Goal: Information Seeking & Learning: Learn about a topic

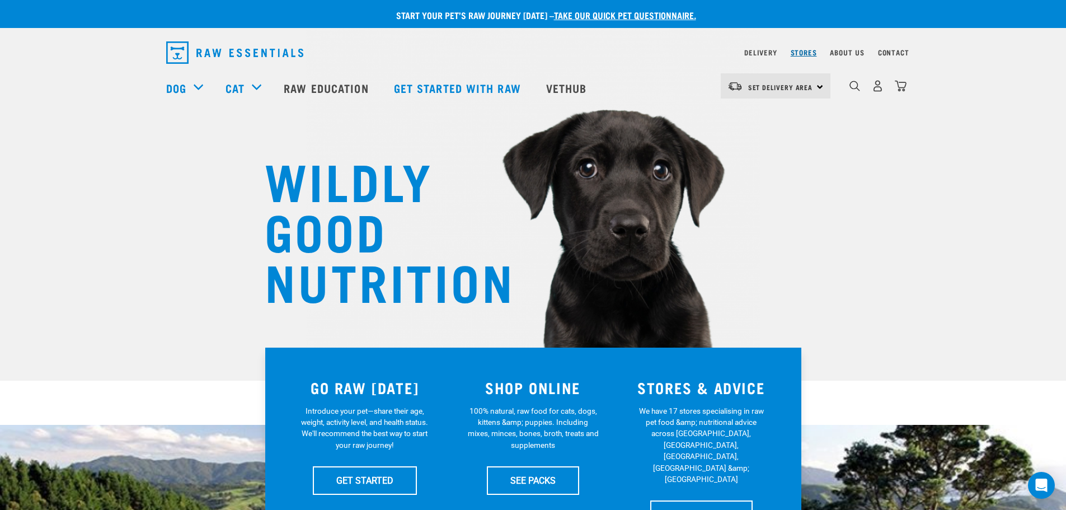
click at [807, 50] on link "Stores" at bounding box center [804, 52] width 26 height 4
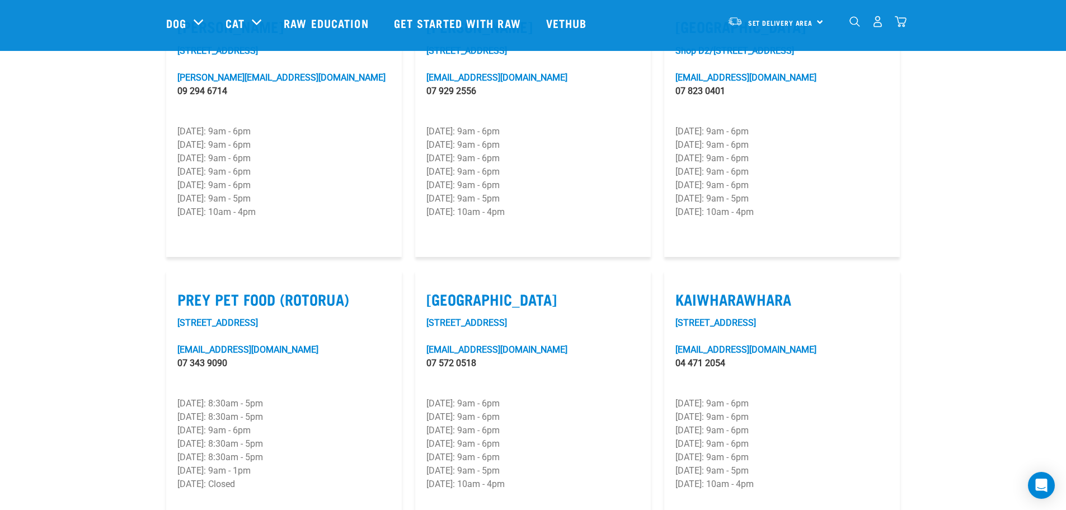
scroll to position [1216, 0]
drag, startPoint x: 796, startPoint y: 264, endPoint x: 669, endPoint y: 269, distance: 127.2
click at [669, 270] on article "Kaiwharawhara [STREET_ADDRESS][EMAIL_ADDRESS][DOMAIN_NAME] 04 471 2054 [DATE]: …" at bounding box center [782, 399] width 236 height 259
copy label "Kaiwharawhara"
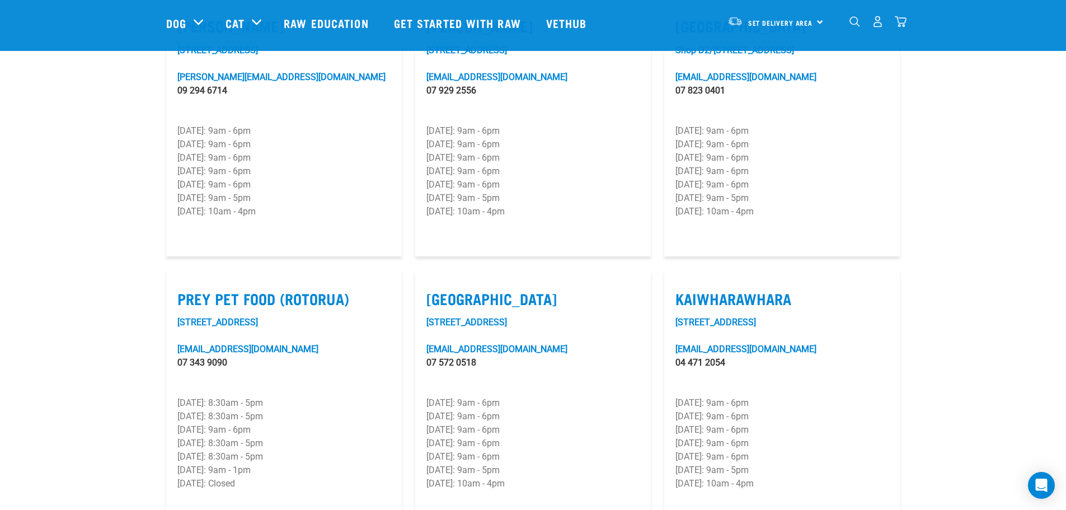
scroll to position [1552, 0]
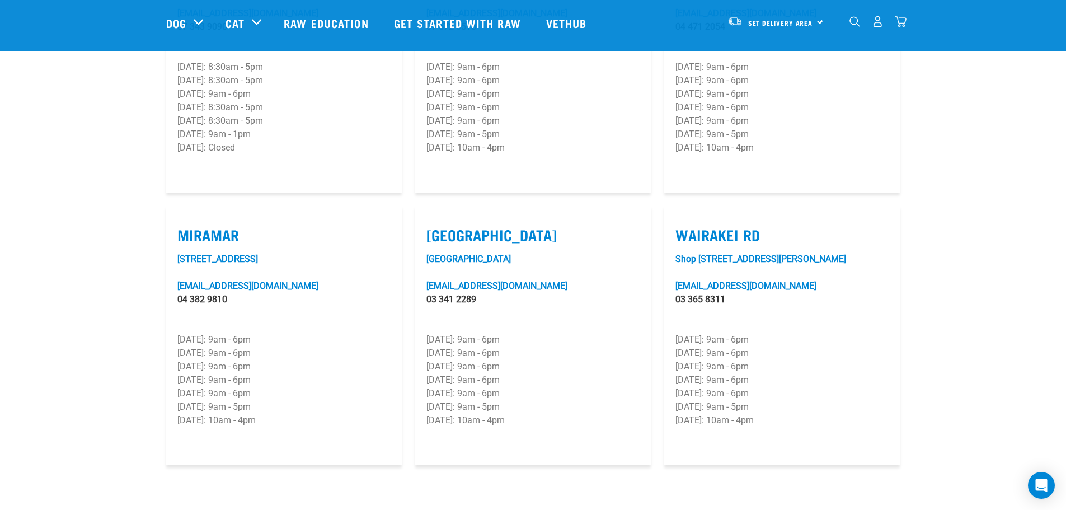
drag, startPoint x: 255, startPoint y: 199, endPoint x: 152, endPoint y: 210, distance: 103.0
copy label "Miramar"
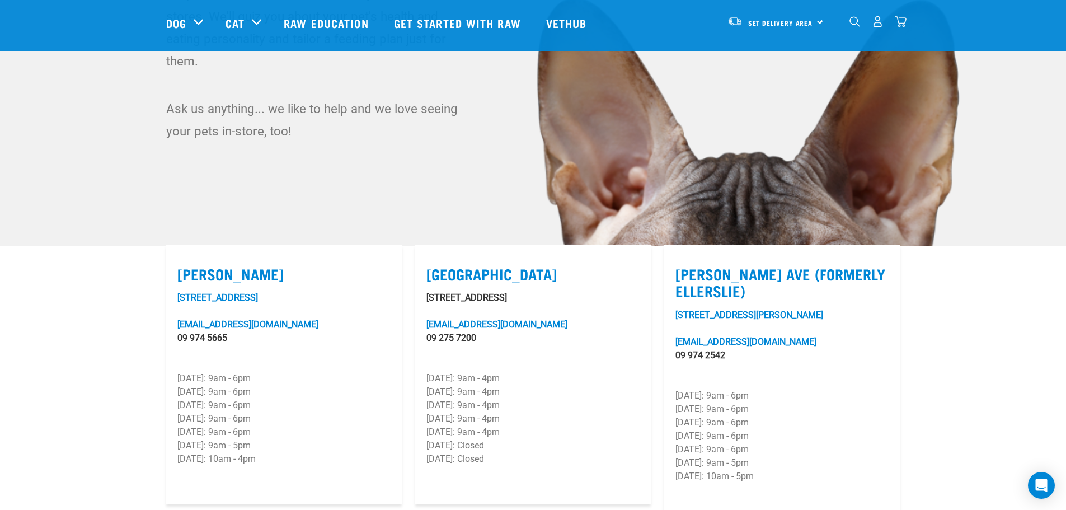
scroll to position [0, 0]
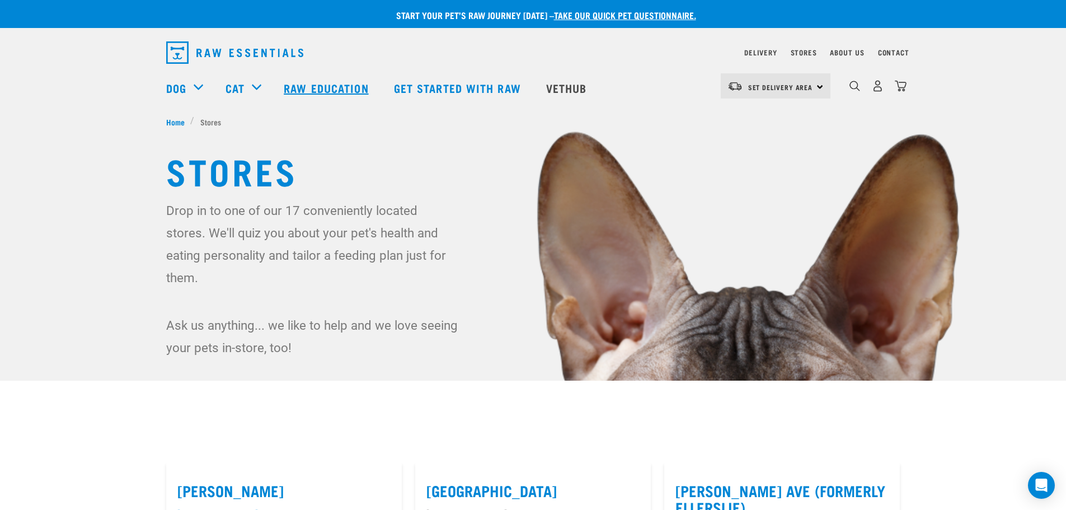
click at [333, 84] on link "Raw Education" at bounding box center [328, 87] width 110 height 45
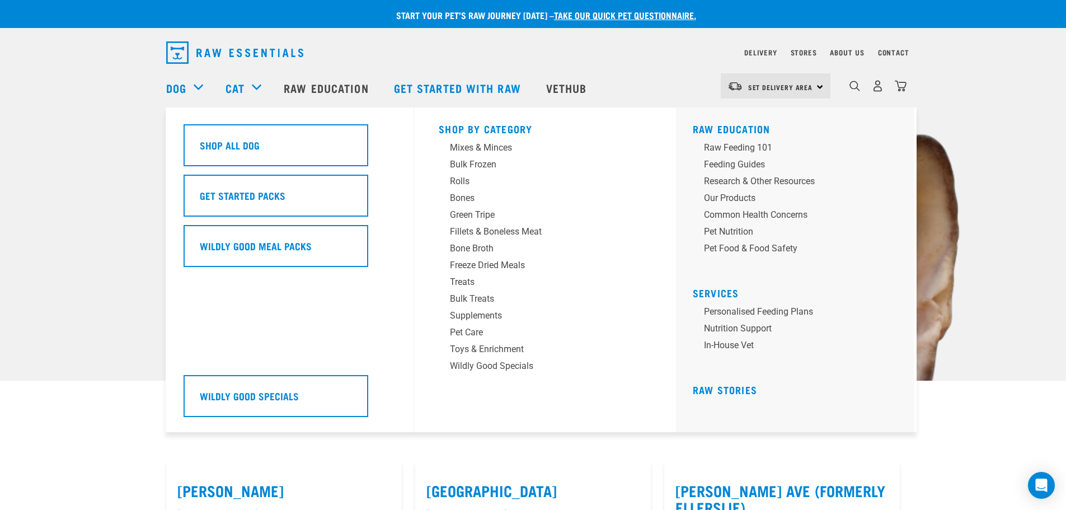
click at [198, 84] on div "Dog" at bounding box center [190, 87] width 48 height 45
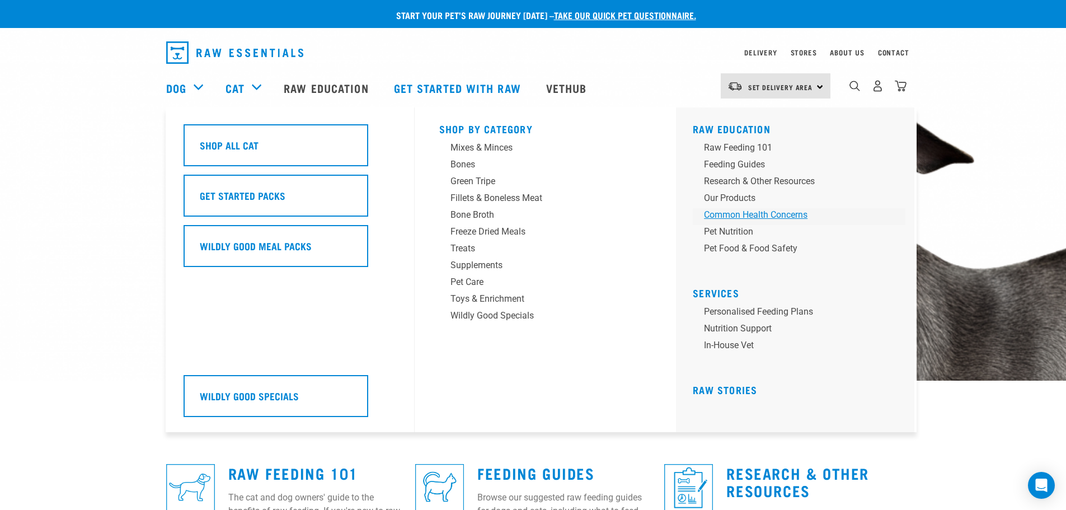
click at [737, 213] on div "Common Health Concerns" at bounding box center [791, 214] width 175 height 13
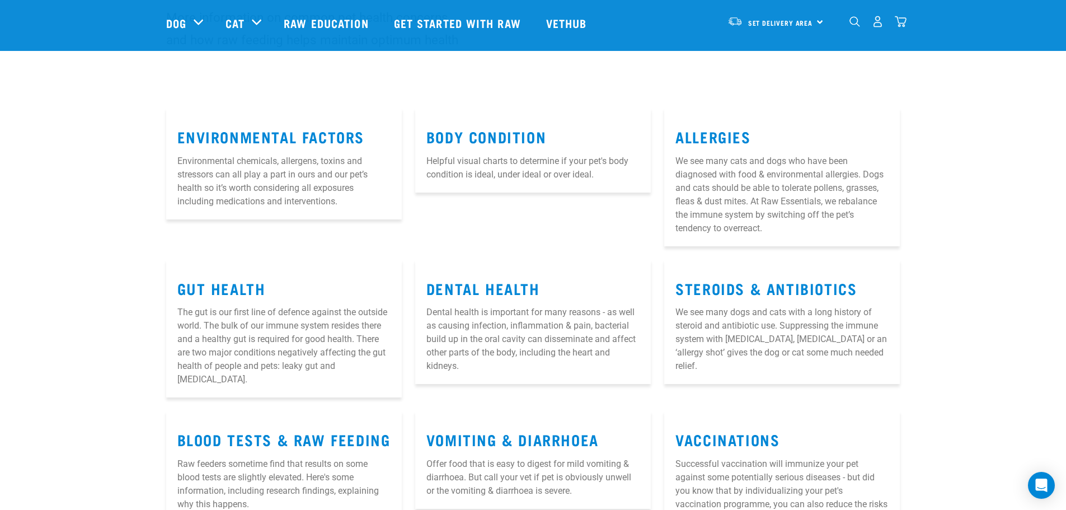
scroll to position [111, 0]
click at [701, 138] on link "Allergies" at bounding box center [713, 136] width 75 height 8
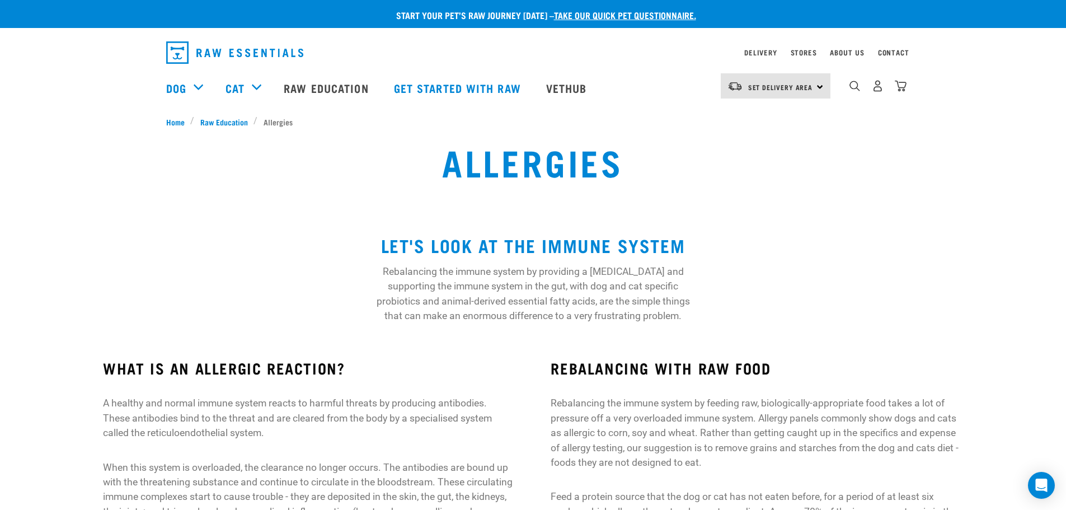
click at [880, 254] on div "LET'S LOOK AT THE IMMUNE SYSTEM Rebalancing the immune system by providing a [M…" at bounding box center [533, 275] width 1066 height 124
